Goal: Task Accomplishment & Management: Use online tool/utility

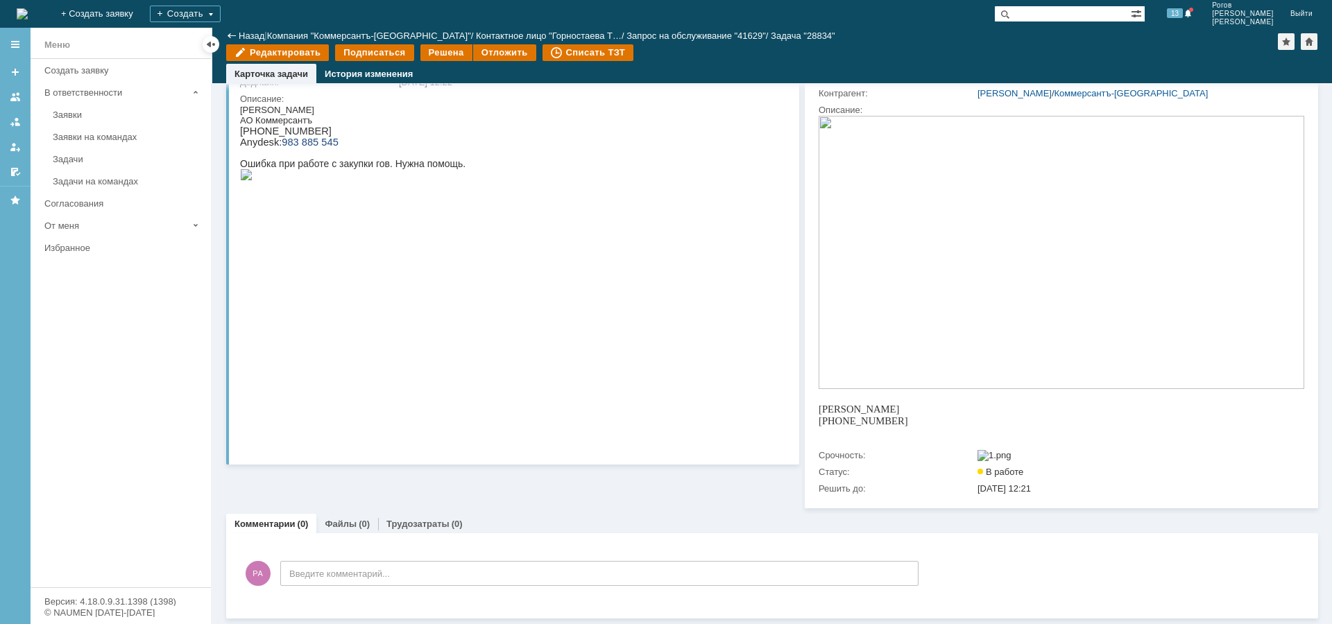
scroll to position [148, 0]
click at [422, 530] on div "Трудозатраты (0)" at bounding box center [424, 524] width 93 height 20
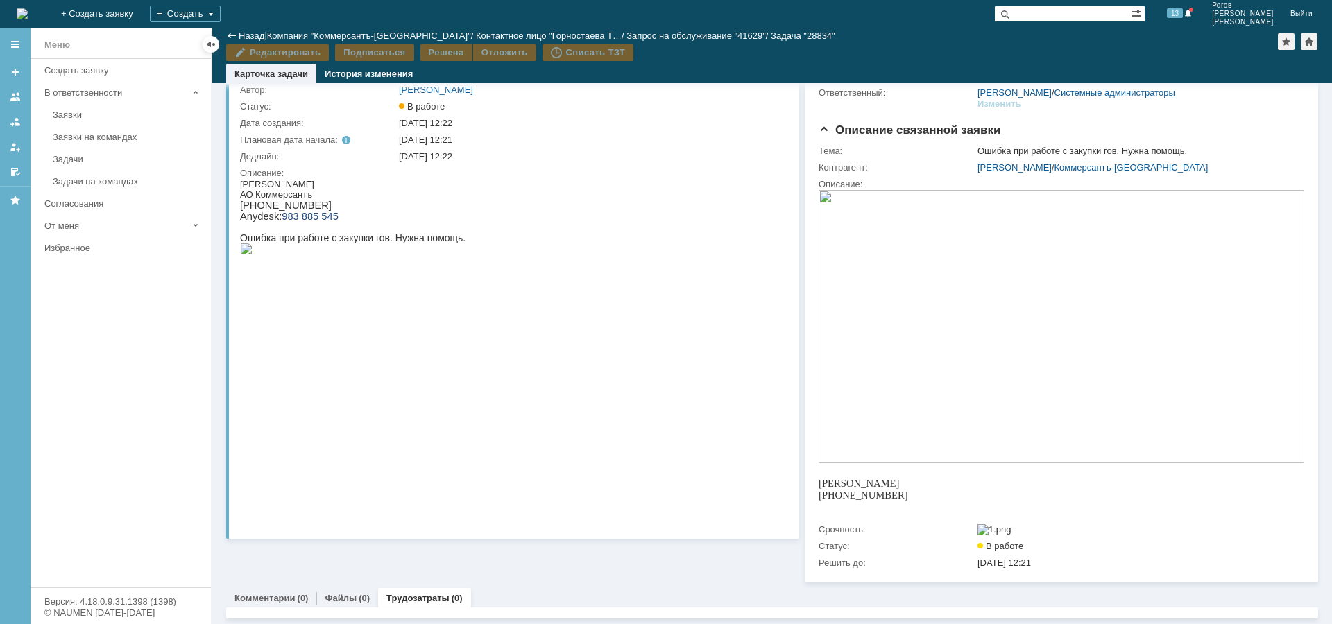
scroll to position [74, 0]
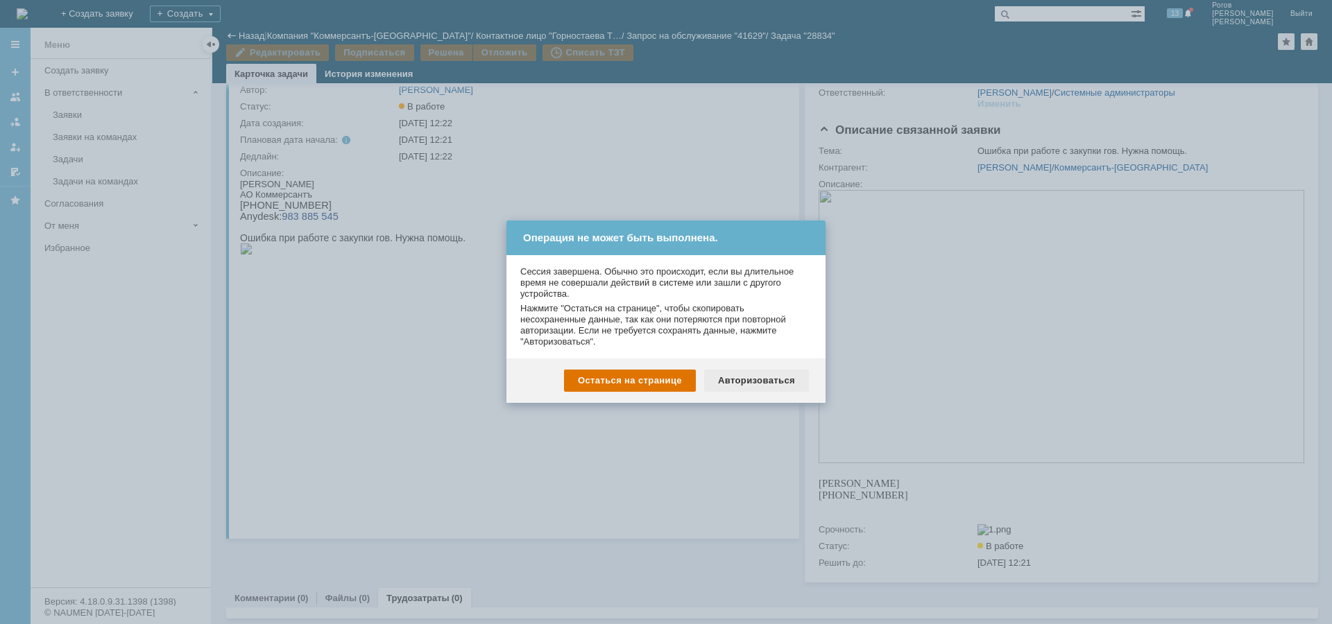
click at [732, 384] on div "Авторизоваться" at bounding box center [756, 381] width 105 height 22
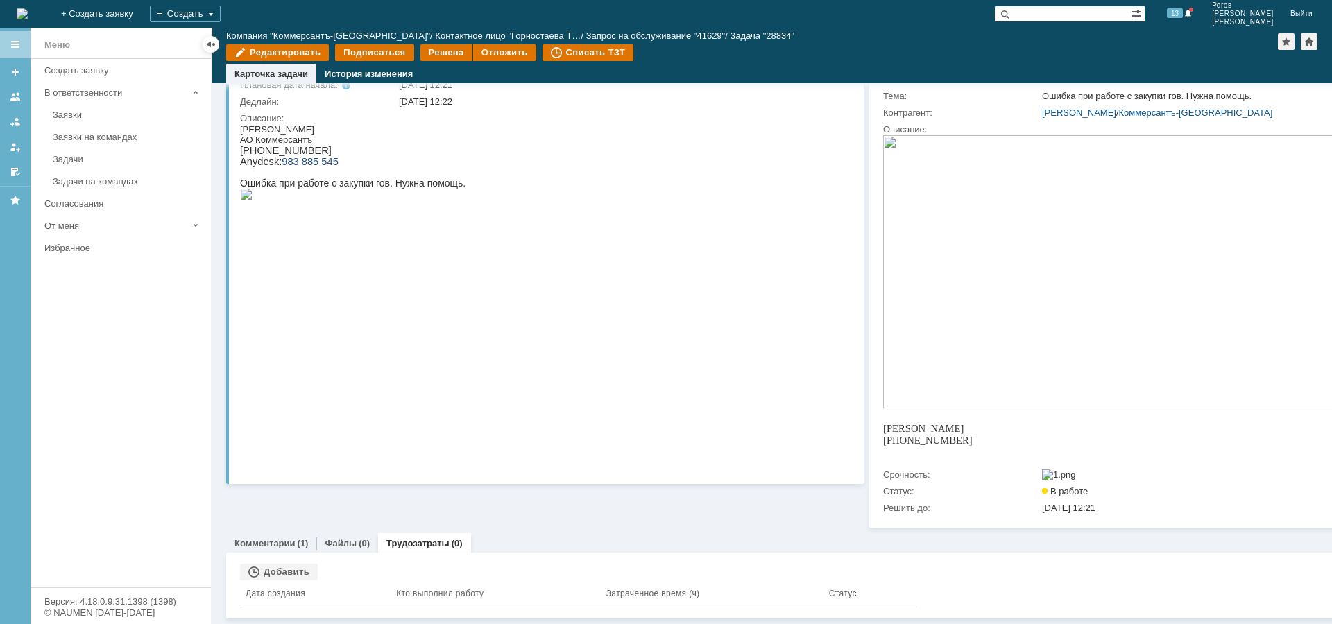
scroll to position [139, 0]
click at [288, 564] on div "Добавить" at bounding box center [279, 572] width 78 height 17
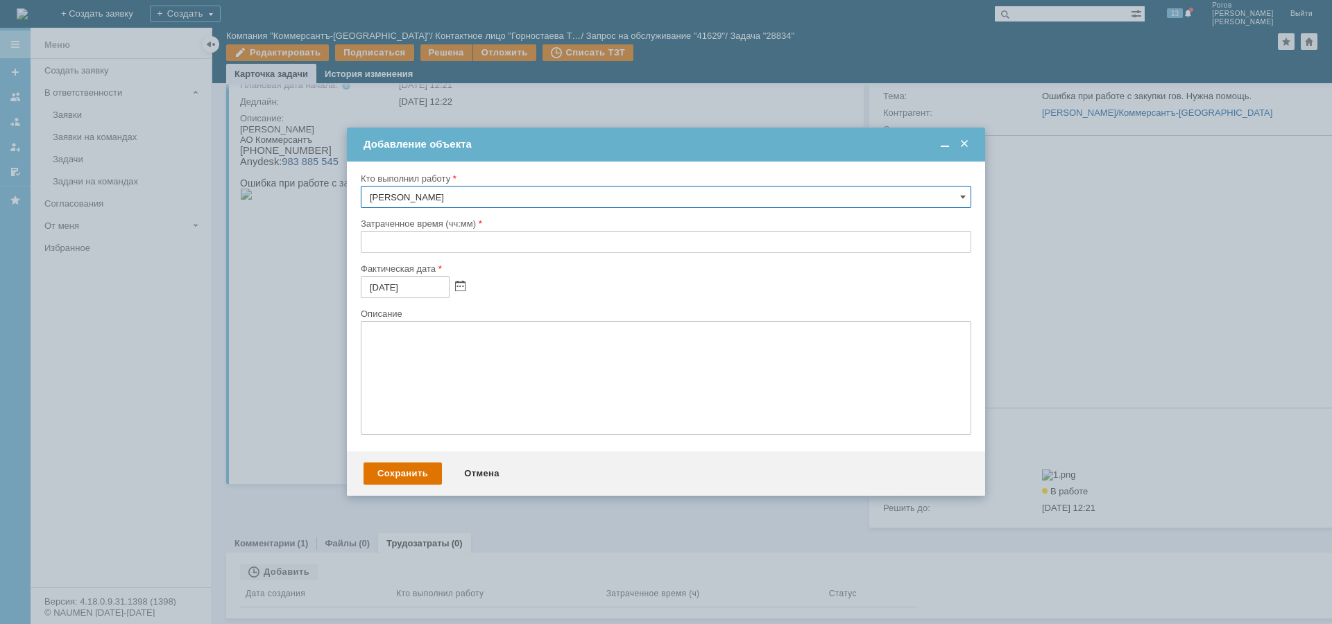
click at [393, 241] on input "text" at bounding box center [666, 242] width 610 height 22
type input "01:00"
click at [388, 467] on div "Сохранить" at bounding box center [402, 474] width 78 height 22
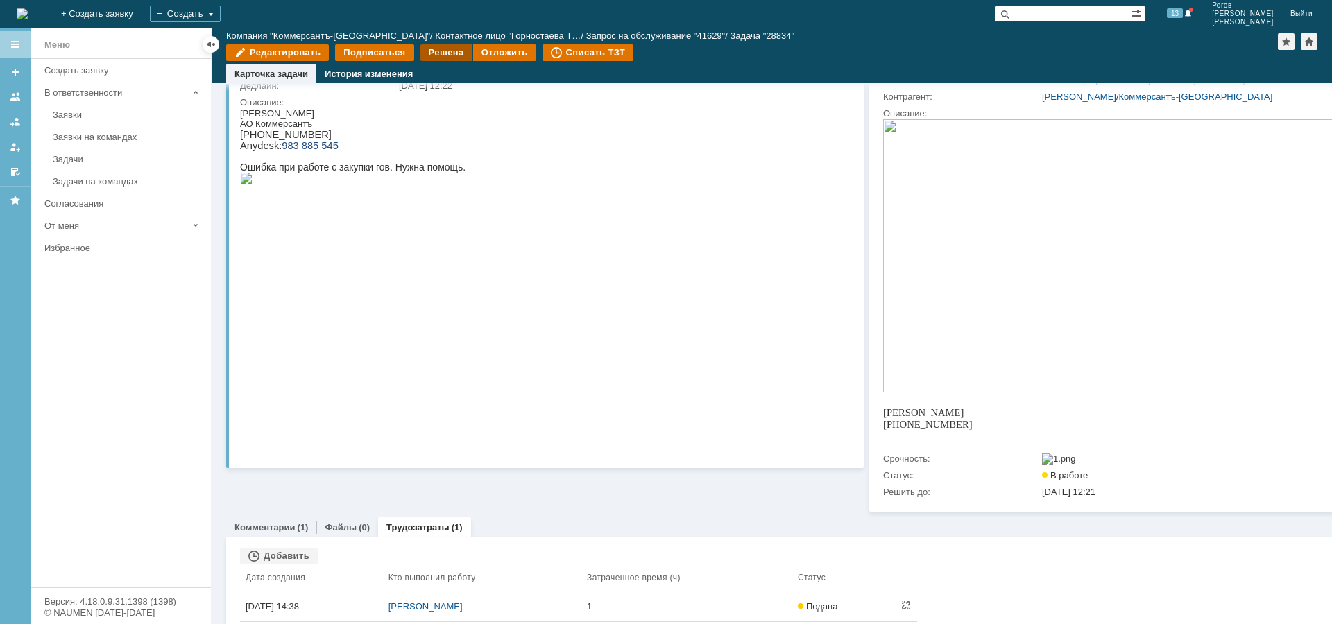
click at [433, 55] on div "Решена" at bounding box center [446, 52] width 52 height 17
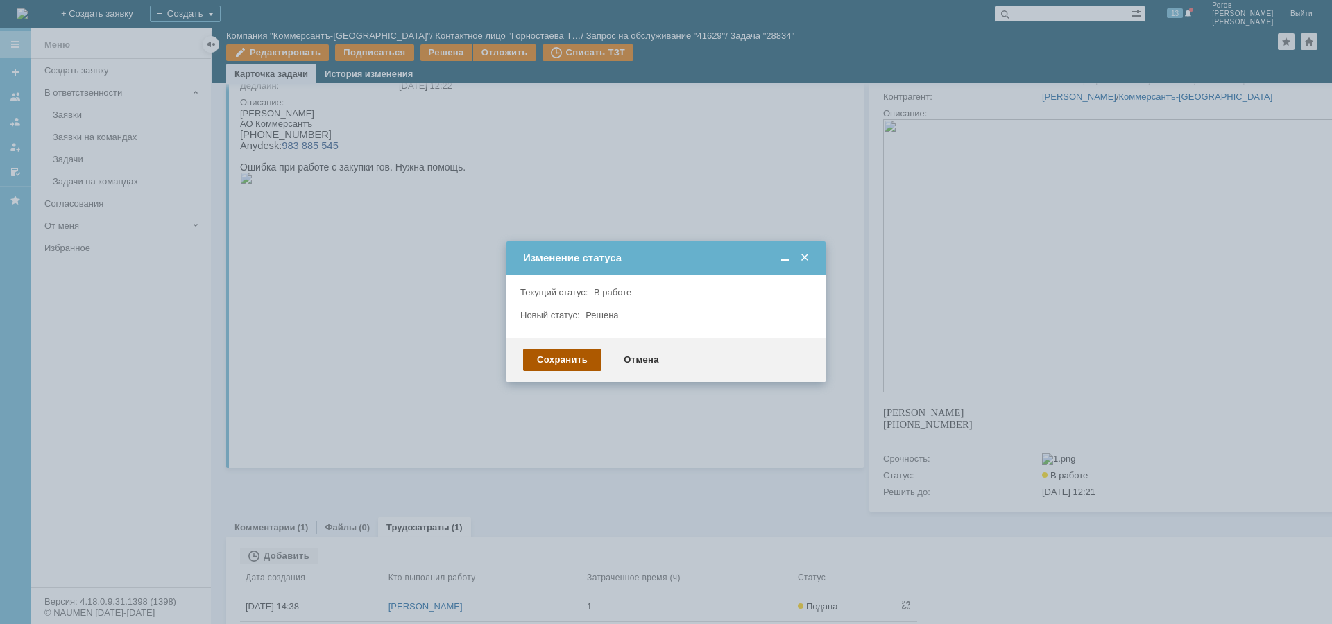
click at [561, 363] on div "Сохранить" at bounding box center [562, 360] width 78 height 22
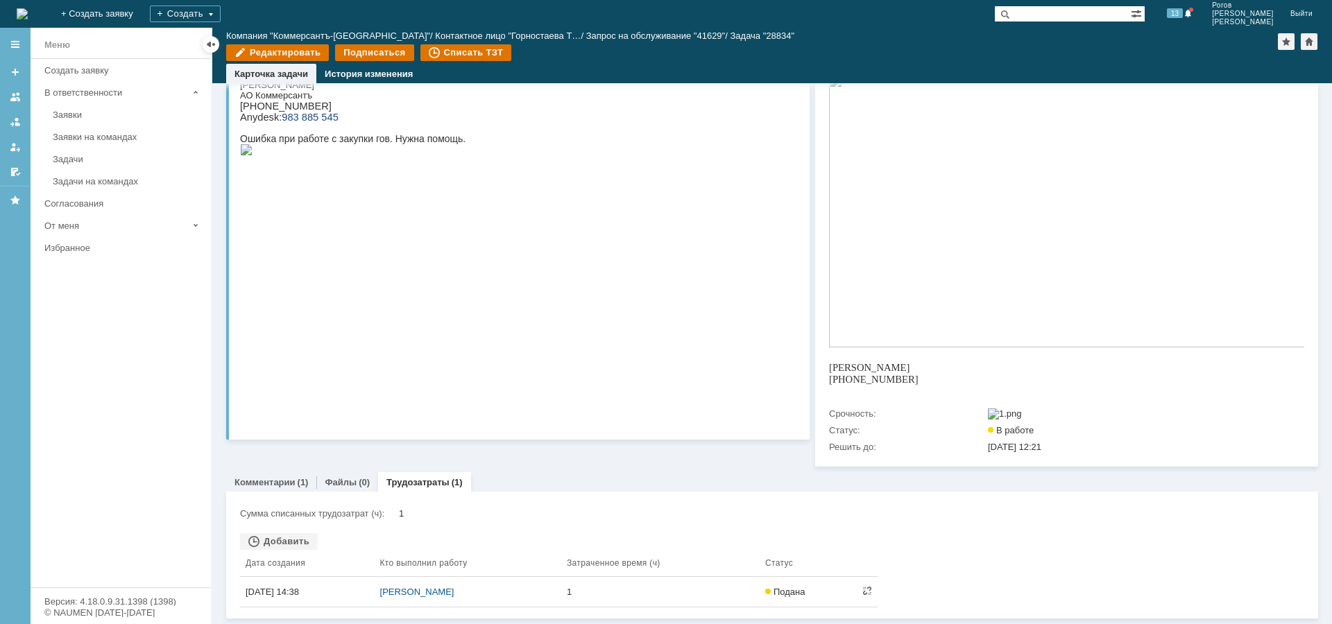
scroll to position [0, 0]
